Goal: Find specific page/section: Find specific page/section

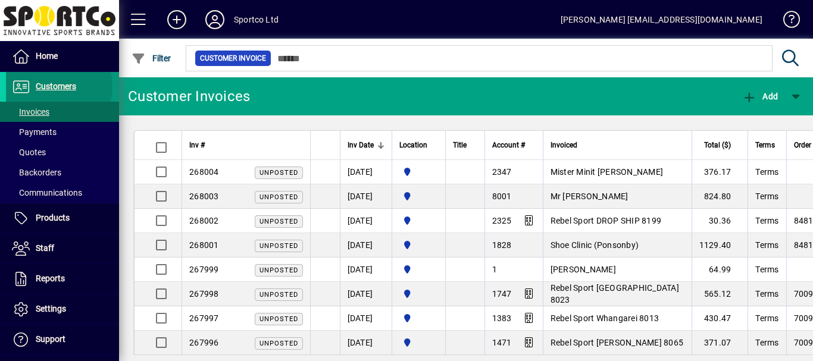
click at [56, 86] on span "Customers" at bounding box center [56, 87] width 40 height 10
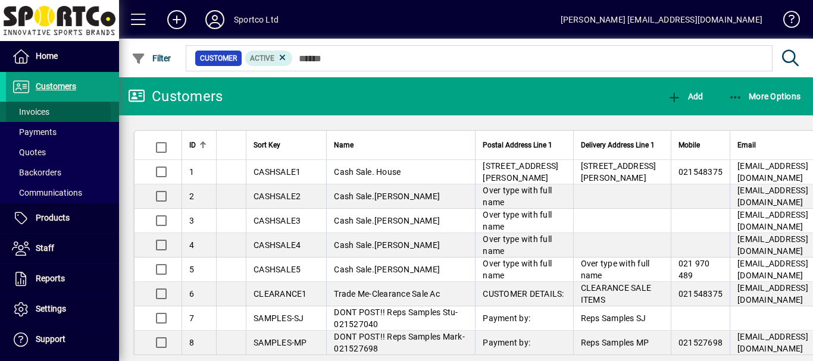
click at [29, 114] on span "Invoices" at bounding box center [30, 112] width 37 height 10
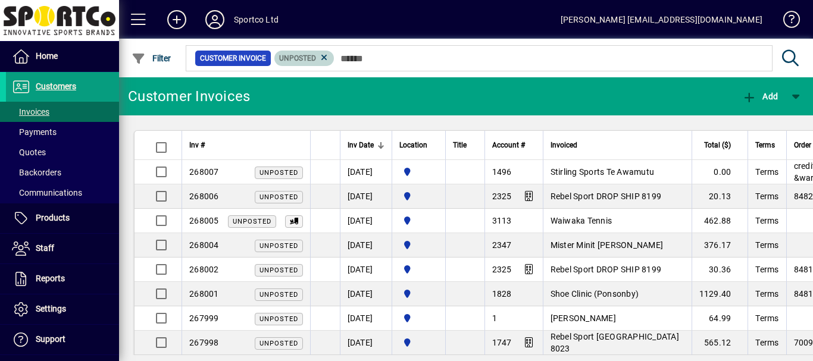
click at [321, 59] on icon at bounding box center [324, 57] width 11 height 11
